Goal: Task Accomplishment & Management: Complete application form

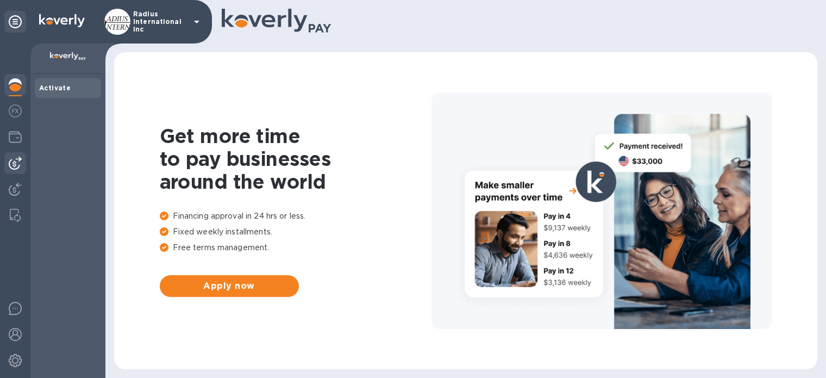
click at [17, 165] on img at bounding box center [15, 163] width 13 height 13
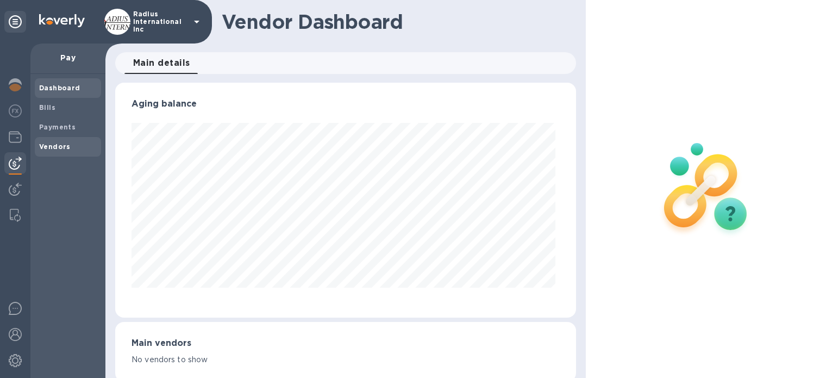
scroll to position [235, 457]
click at [63, 107] on span "Bills" at bounding box center [68, 107] width 58 height 11
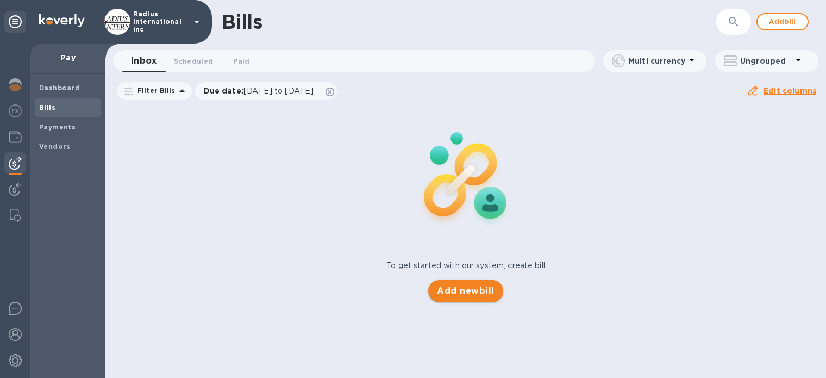
click at [450, 292] on span "Add new bill" at bounding box center [465, 290] width 57 height 13
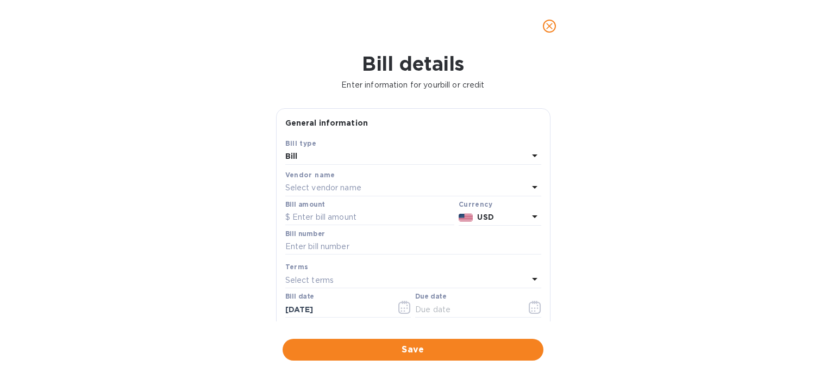
click at [353, 187] on p "Select vendor name" at bounding box center [323, 187] width 76 height 11
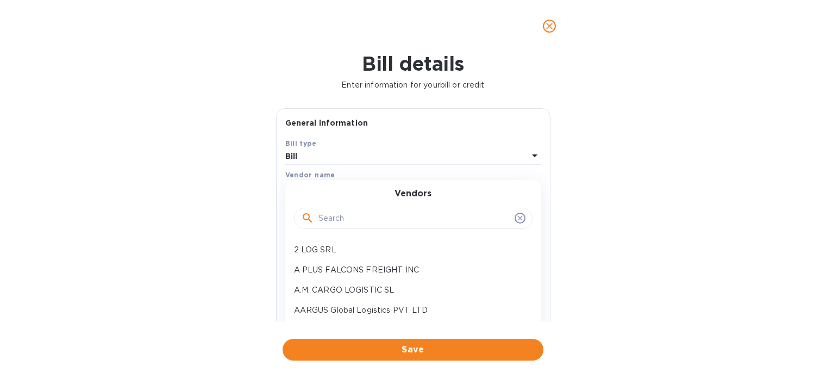
click at [372, 215] on input "text" at bounding box center [415, 218] width 192 height 16
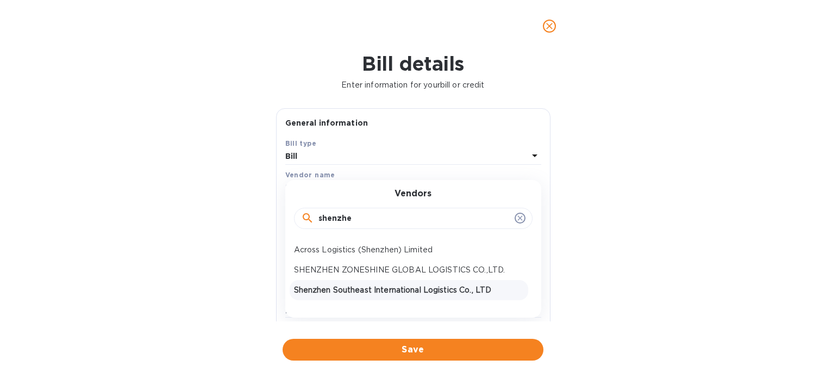
type input "shenzhe"
click at [379, 285] on p "Shenzhen Southeast International Logistics Co., LTD" at bounding box center [409, 289] width 230 height 11
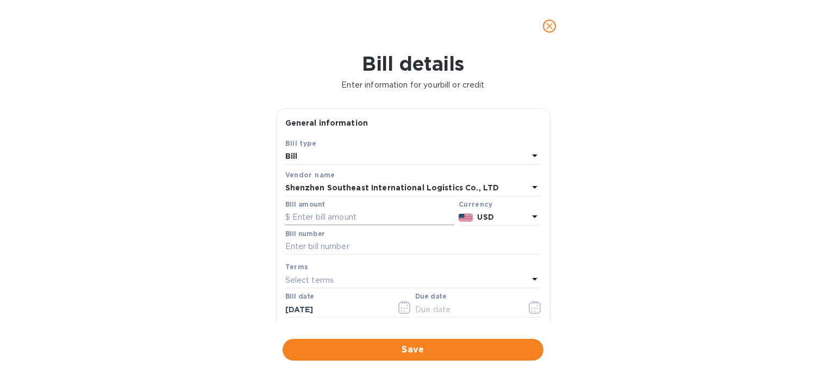
click at [346, 219] on input "text" at bounding box center [369, 217] width 169 height 16
drag, startPoint x: 335, startPoint y: 217, endPoint x: 363, endPoint y: 217, distance: 28.3
click at [335, 217] on input "text" at bounding box center [369, 217] width 169 height 16
click at [334, 210] on input "text" at bounding box center [369, 217] width 169 height 16
type input "7,672.39"
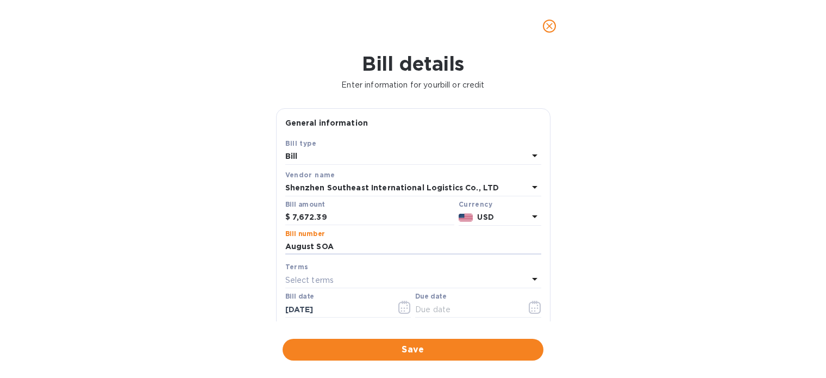
type input "August SOA"
click at [444, 309] on input "text" at bounding box center [466, 309] width 103 height 16
click at [529, 304] on icon "button" at bounding box center [535, 307] width 13 height 13
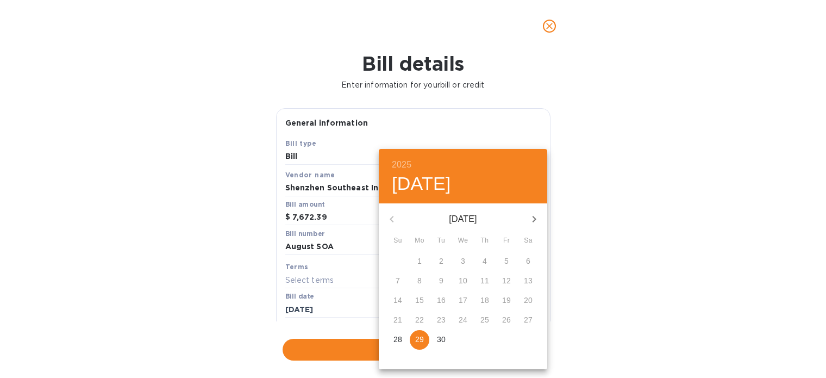
click at [426, 336] on span "29" at bounding box center [420, 339] width 20 height 11
type input "[DATE]"
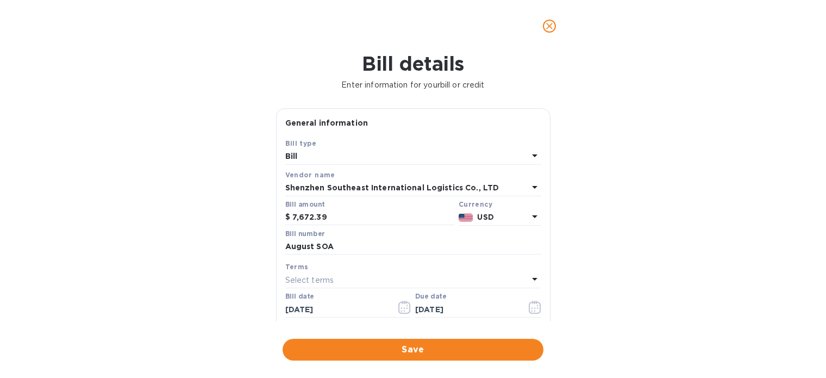
click at [680, 323] on div "2025 Mon, Sep [DATE] Mo Tu We Th Fr Sa 31 1 2 3 4 5 6 7 8 9 10 11 12 13 14 15 1…" at bounding box center [413, 189] width 826 height 378
drag, startPoint x: 391, startPoint y: 348, endPoint x: 478, endPoint y: 199, distance: 171.7
click at [391, 347] on span "Save" at bounding box center [413, 349] width 244 height 13
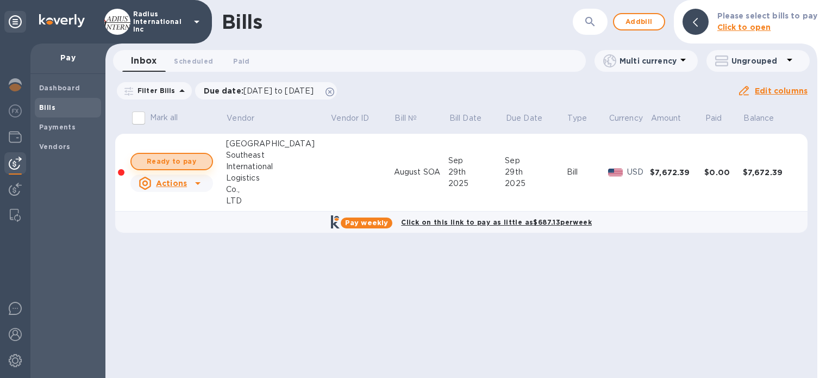
click at [160, 155] on span "Ready to pay" at bounding box center [171, 161] width 63 height 13
checkbox input "true"
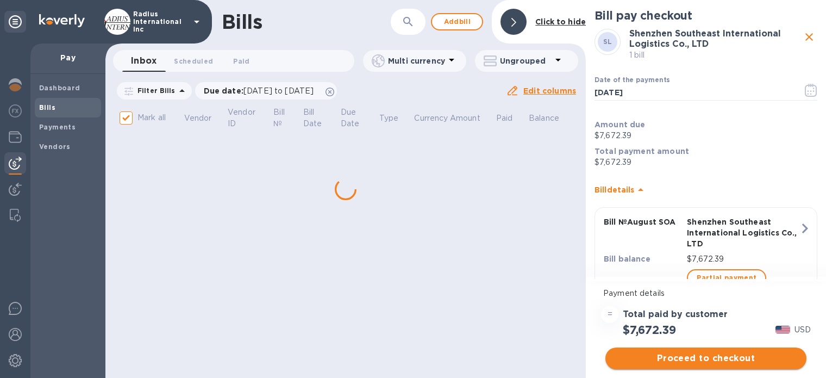
click at [758, 360] on span "Proceed to checkout" at bounding box center [706, 358] width 184 height 13
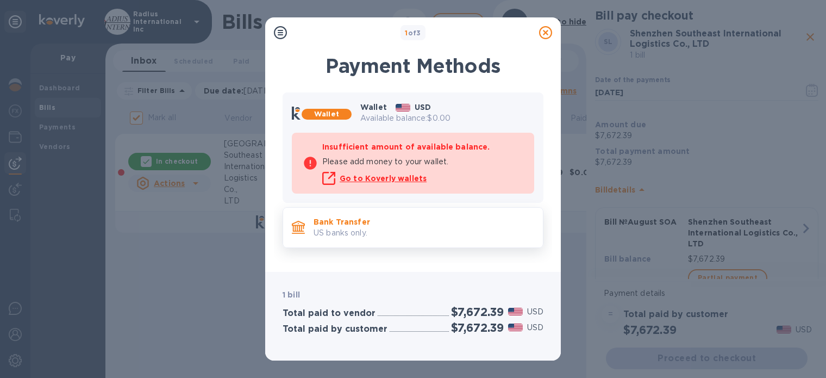
click at [395, 229] on p "US banks only." at bounding box center [424, 232] width 221 height 11
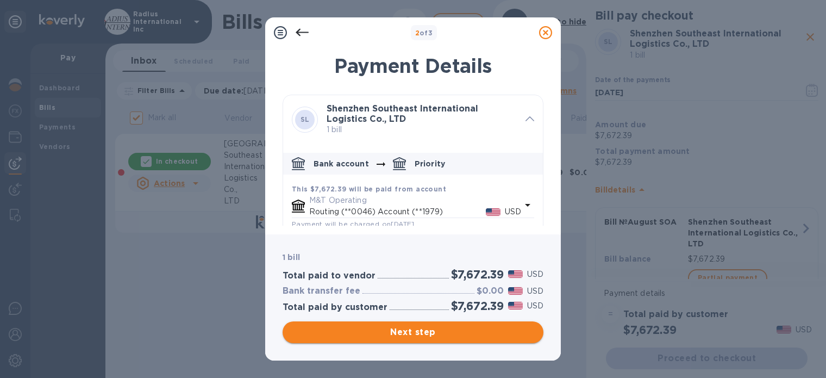
drag, startPoint x: 416, startPoint y: 323, endPoint x: 427, endPoint y: 377, distance: 55.0
click at [416, 323] on button "Next step" at bounding box center [413, 332] width 261 height 22
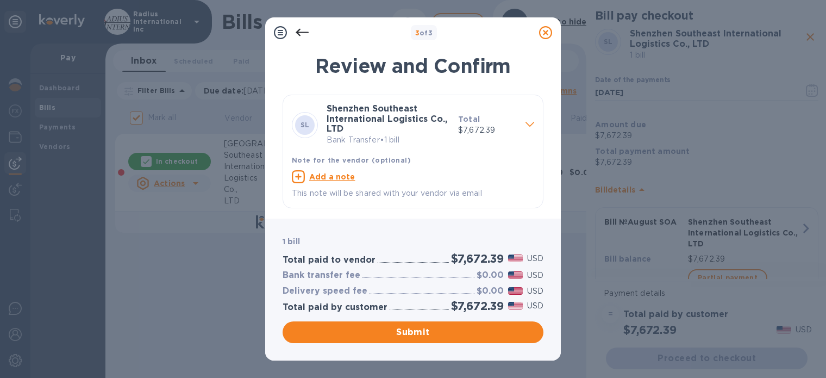
click at [398, 334] on span "Submit" at bounding box center [413, 332] width 244 height 13
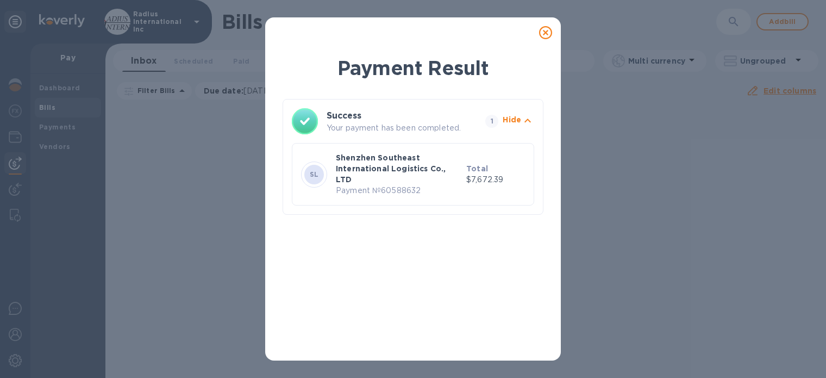
click at [542, 31] on icon at bounding box center [545, 32] width 13 height 13
